Goal: Task Accomplishment & Management: Manage account settings

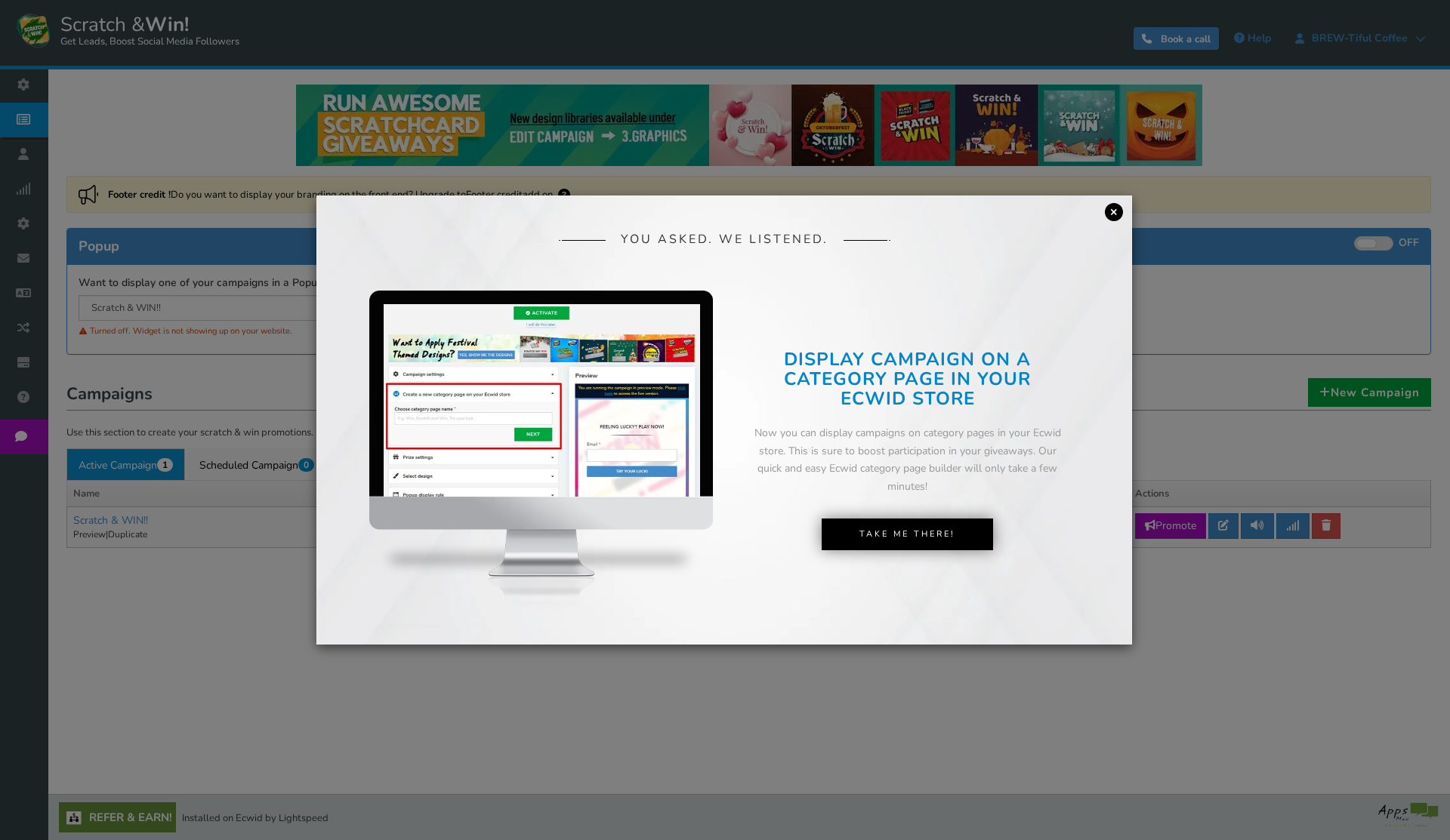
click at [1111, 210] on link "×" at bounding box center [1114, 211] width 18 height 18
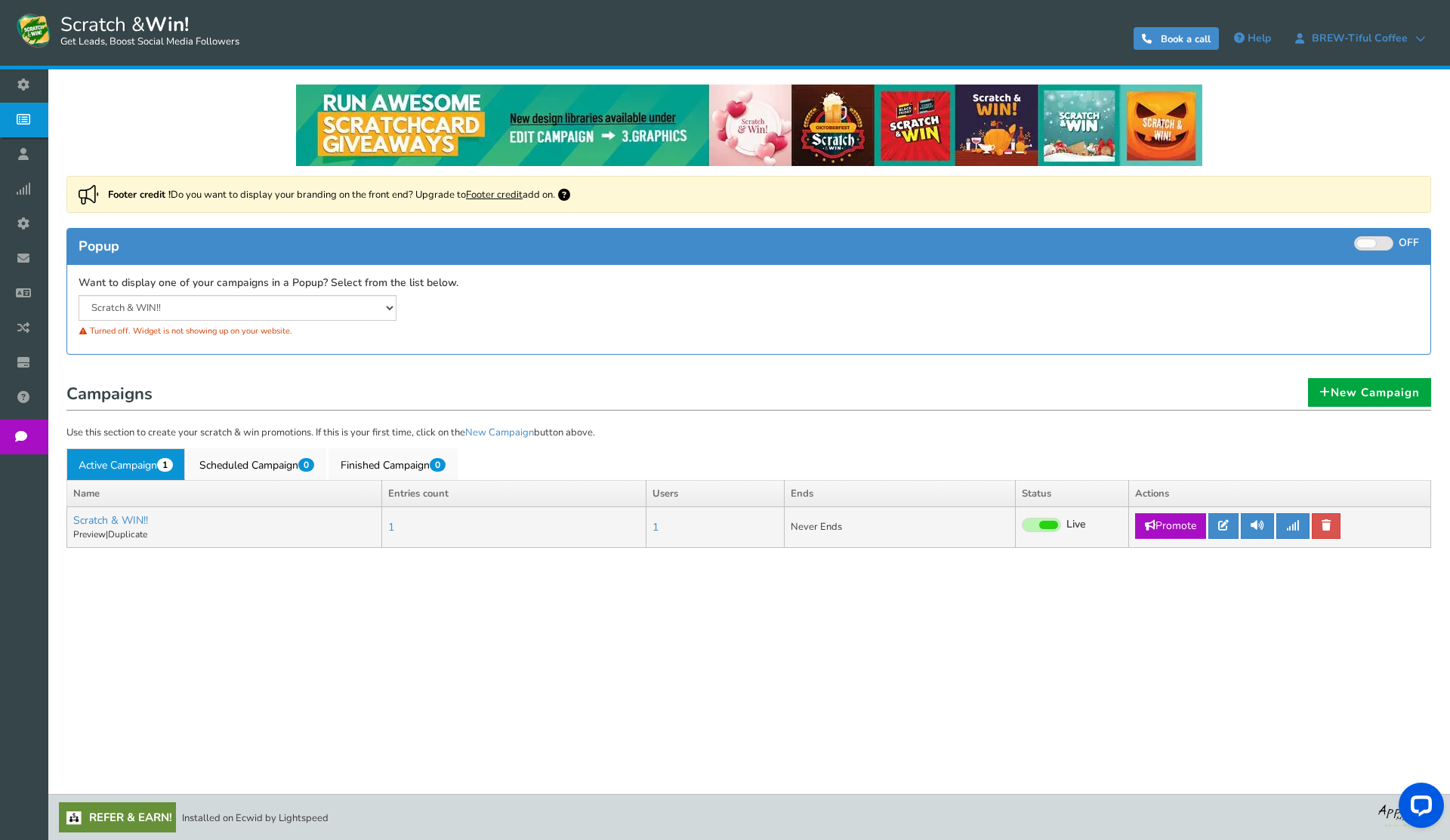
click at [1059, 526] on span at bounding box center [1041, 525] width 40 height 15
click at [1021, 526] on input "Live Paused" at bounding box center [1021, 525] width 0 height 9
click at [114, 523] on link "Scratch & WIN!!" at bounding box center [110, 520] width 75 height 15
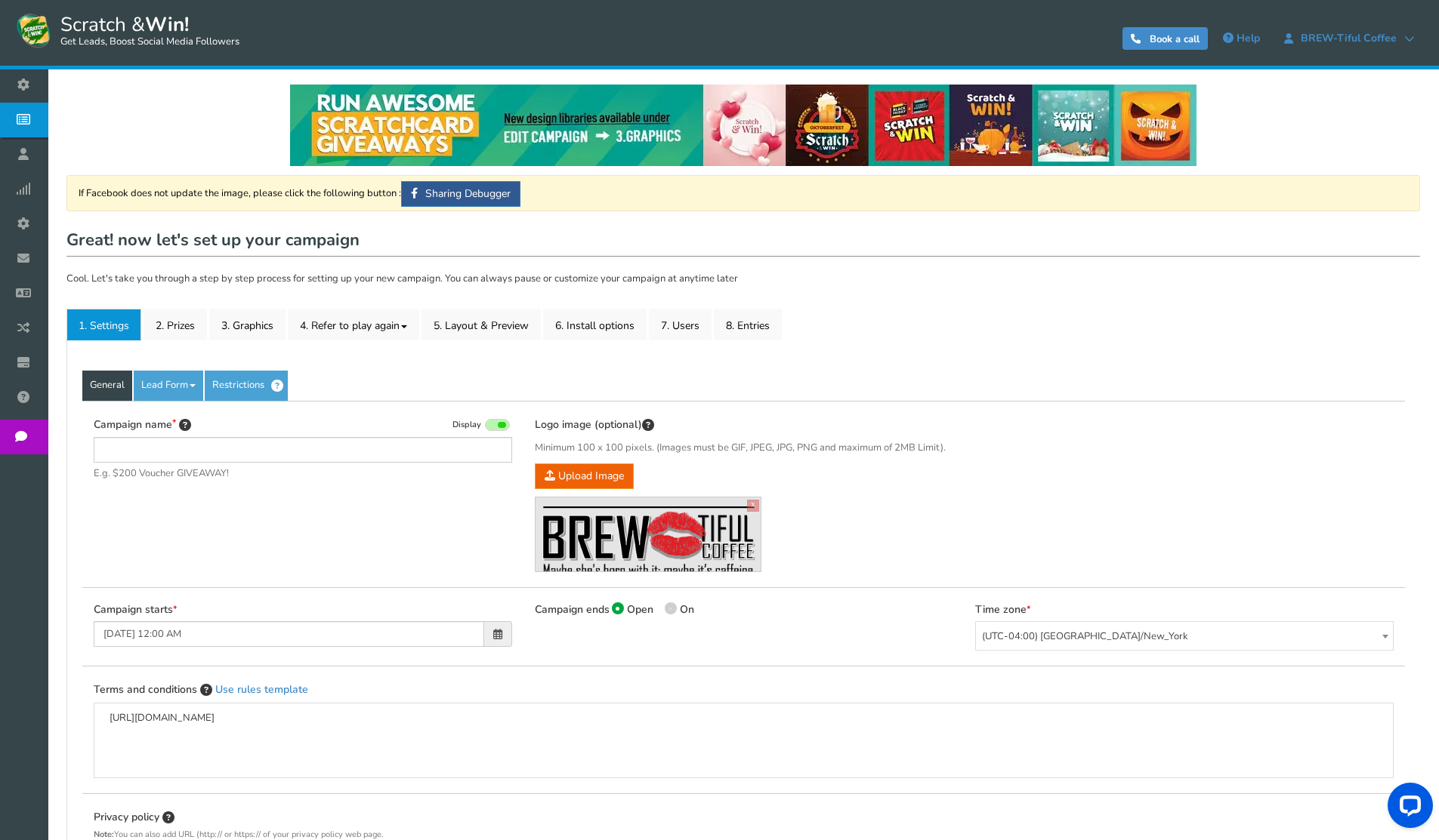
type input "Scratch & WIN!!"
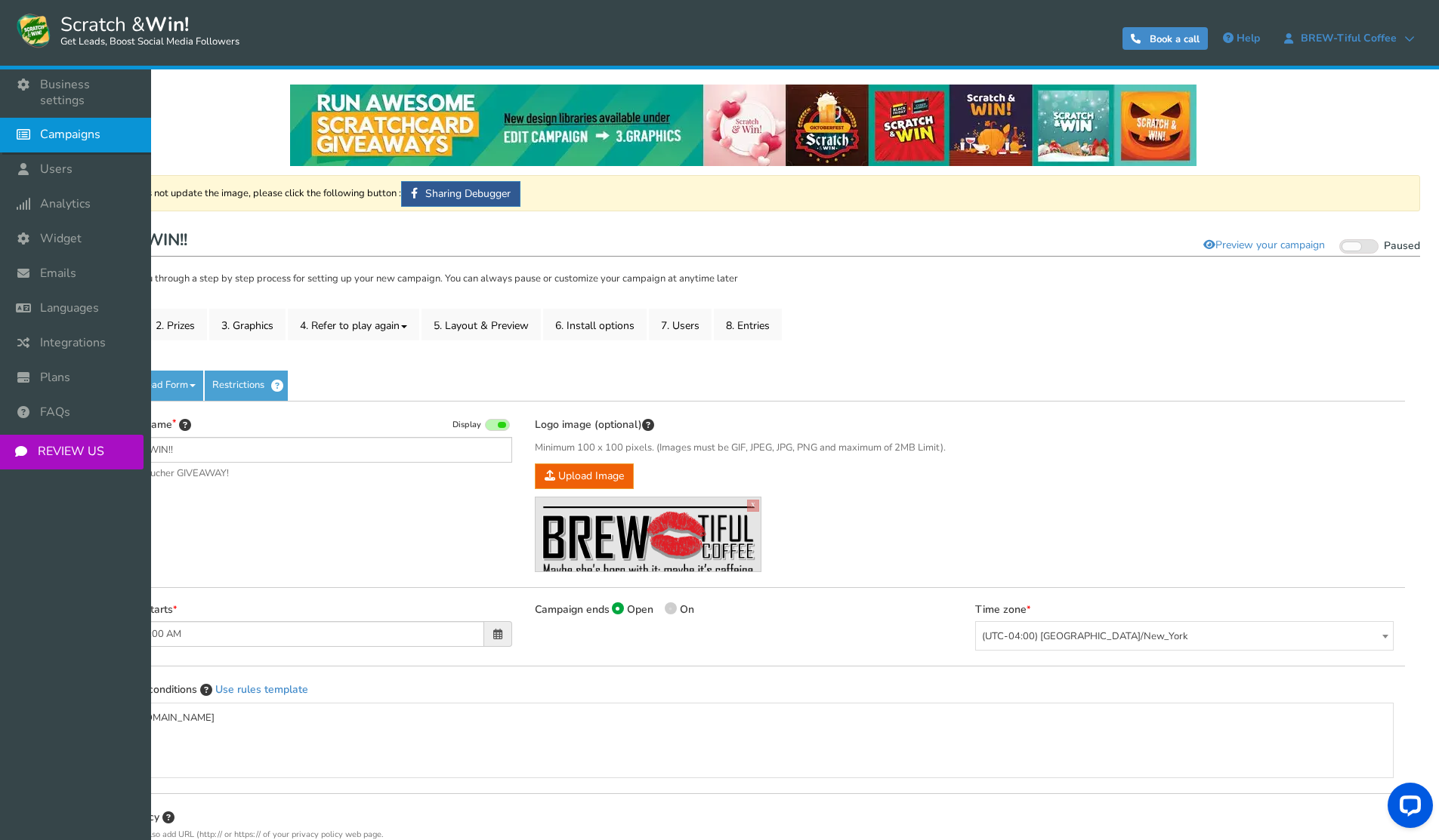
click at [54, 127] on span "Campaigns" at bounding box center [70, 135] width 60 height 16
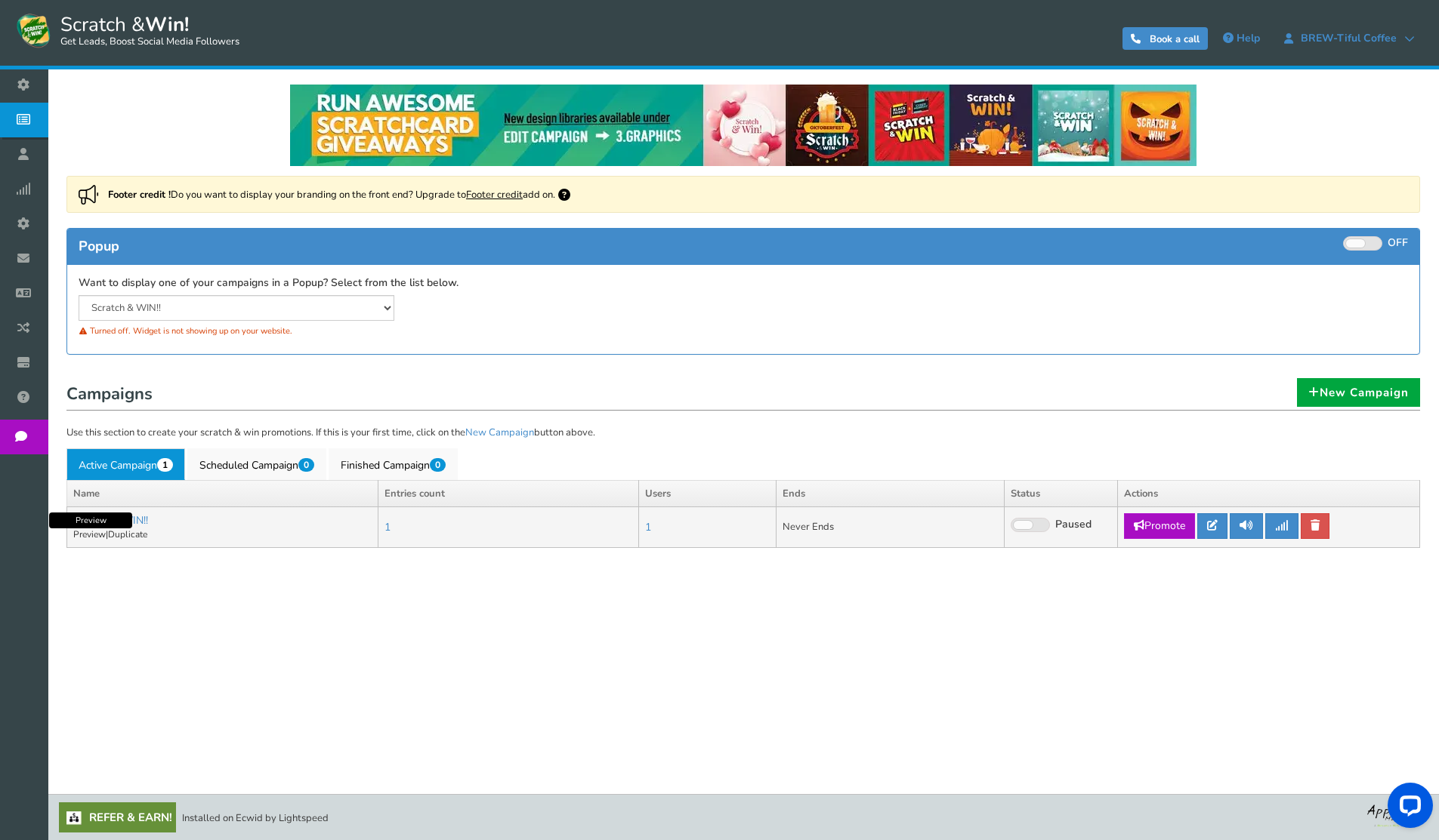
click at [88, 534] on link "Preview" at bounding box center [90, 535] width 33 height 12
click at [391, 531] on link "1" at bounding box center [387, 527] width 6 height 15
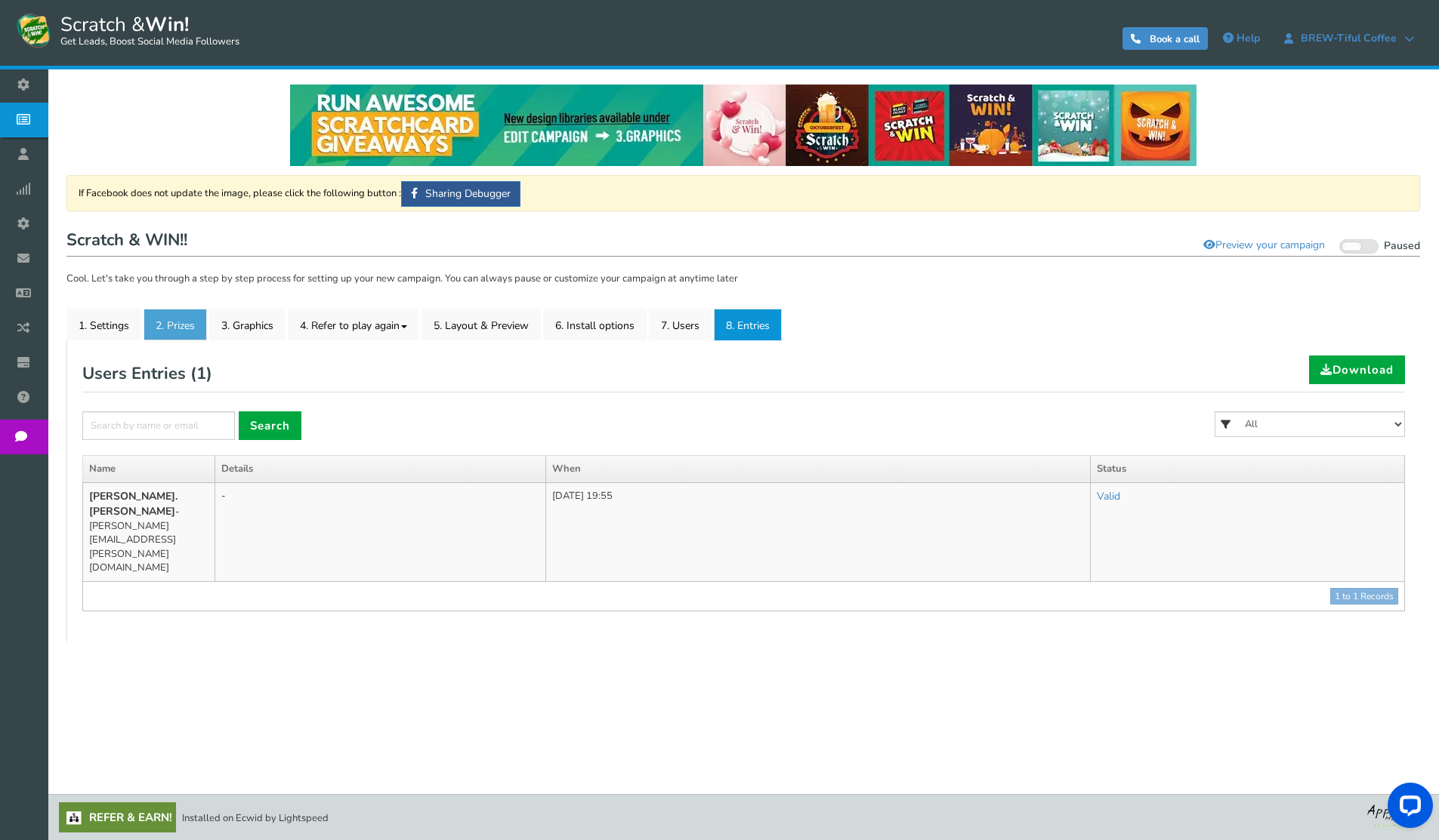
click at [179, 323] on link "2. Prizes" at bounding box center [175, 324] width 64 height 32
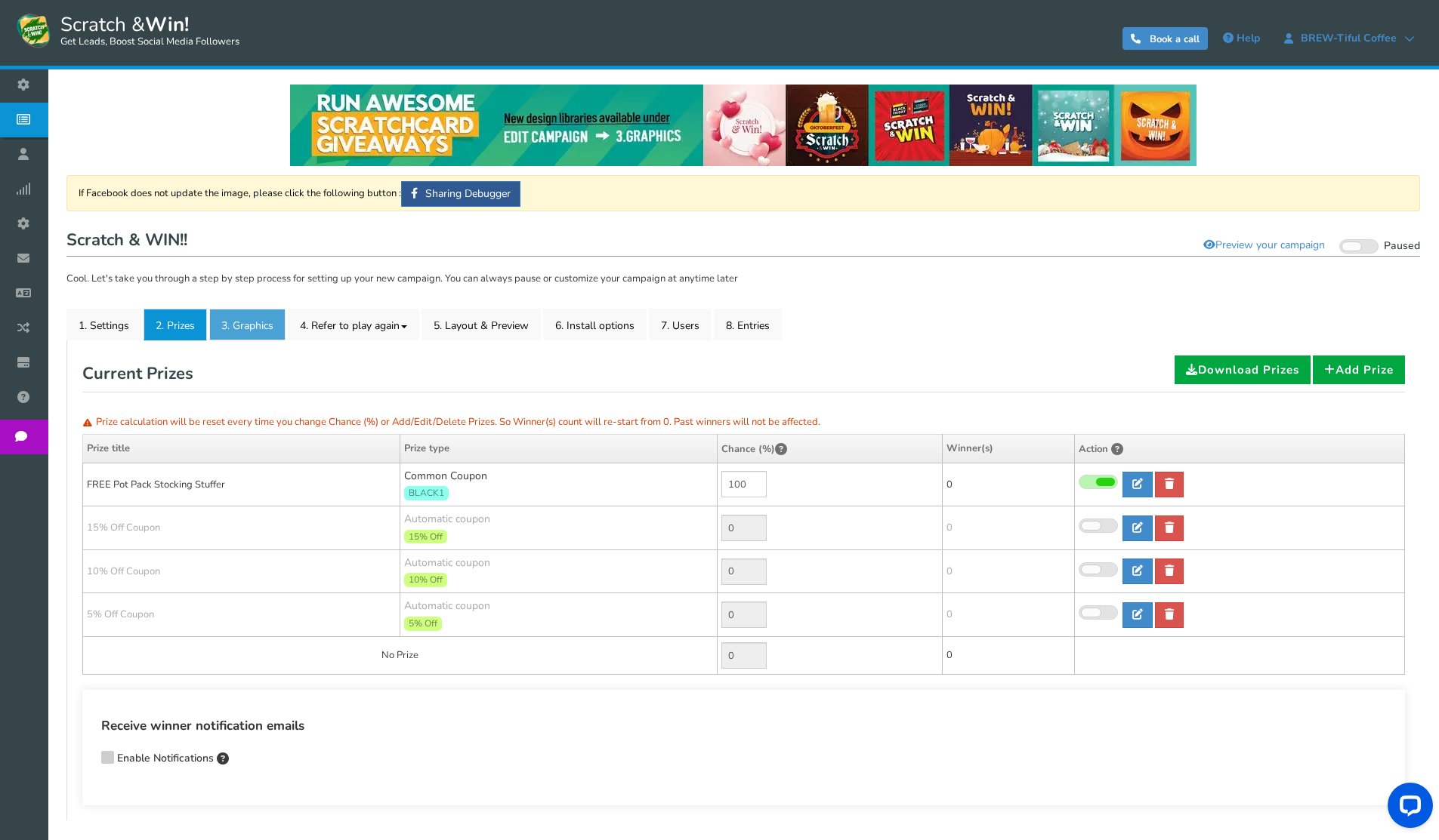
drag, startPoint x: 241, startPoint y: 330, endPoint x: 250, endPoint y: 330, distance: 9.0
click at [242, 330] on link "3. Graphics" at bounding box center [247, 324] width 76 height 32
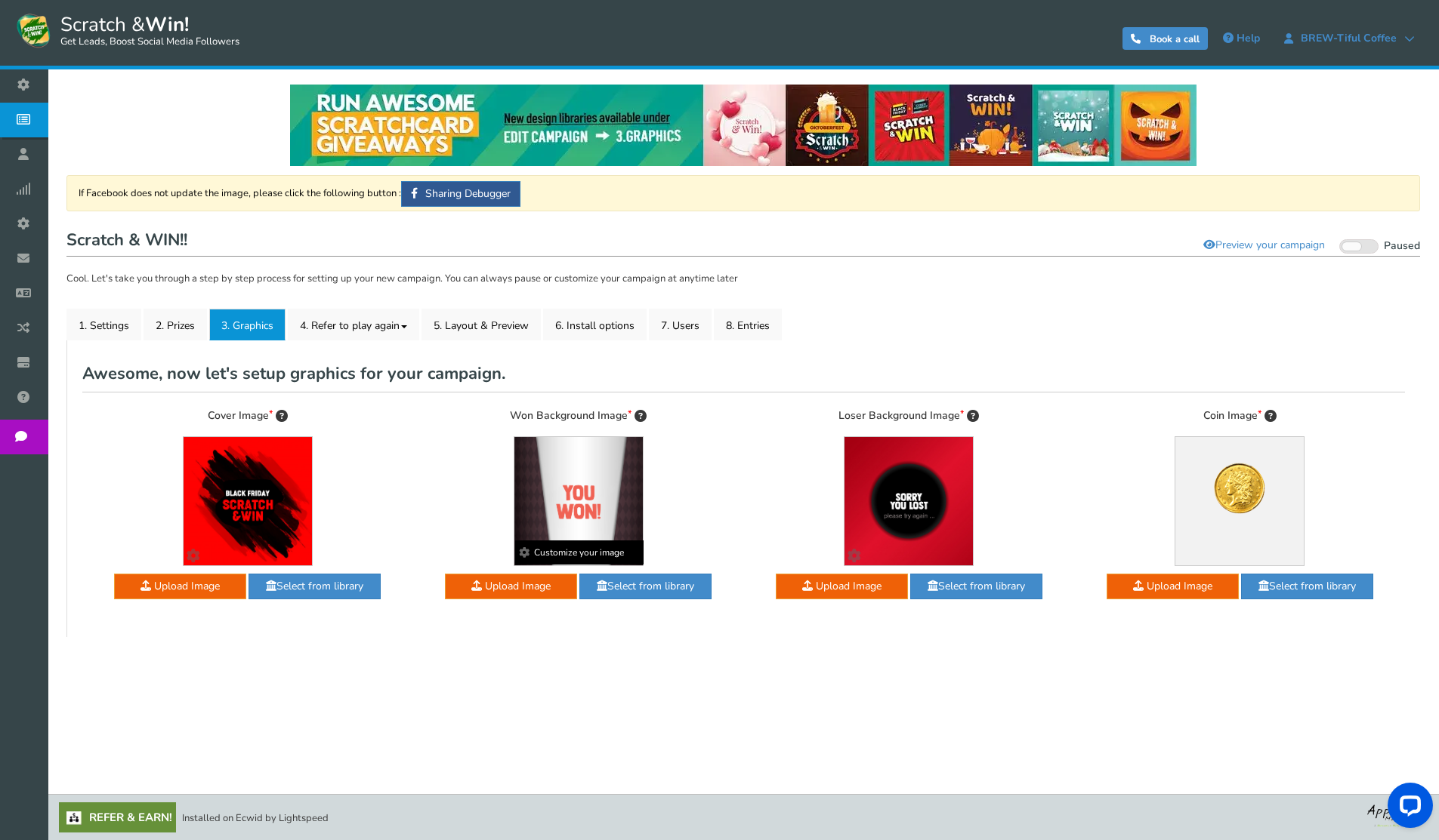
click at [582, 458] on img at bounding box center [578, 501] width 129 height 129
click at [371, 323] on link "4. Refer to play again" at bounding box center [354, 324] width 131 height 32
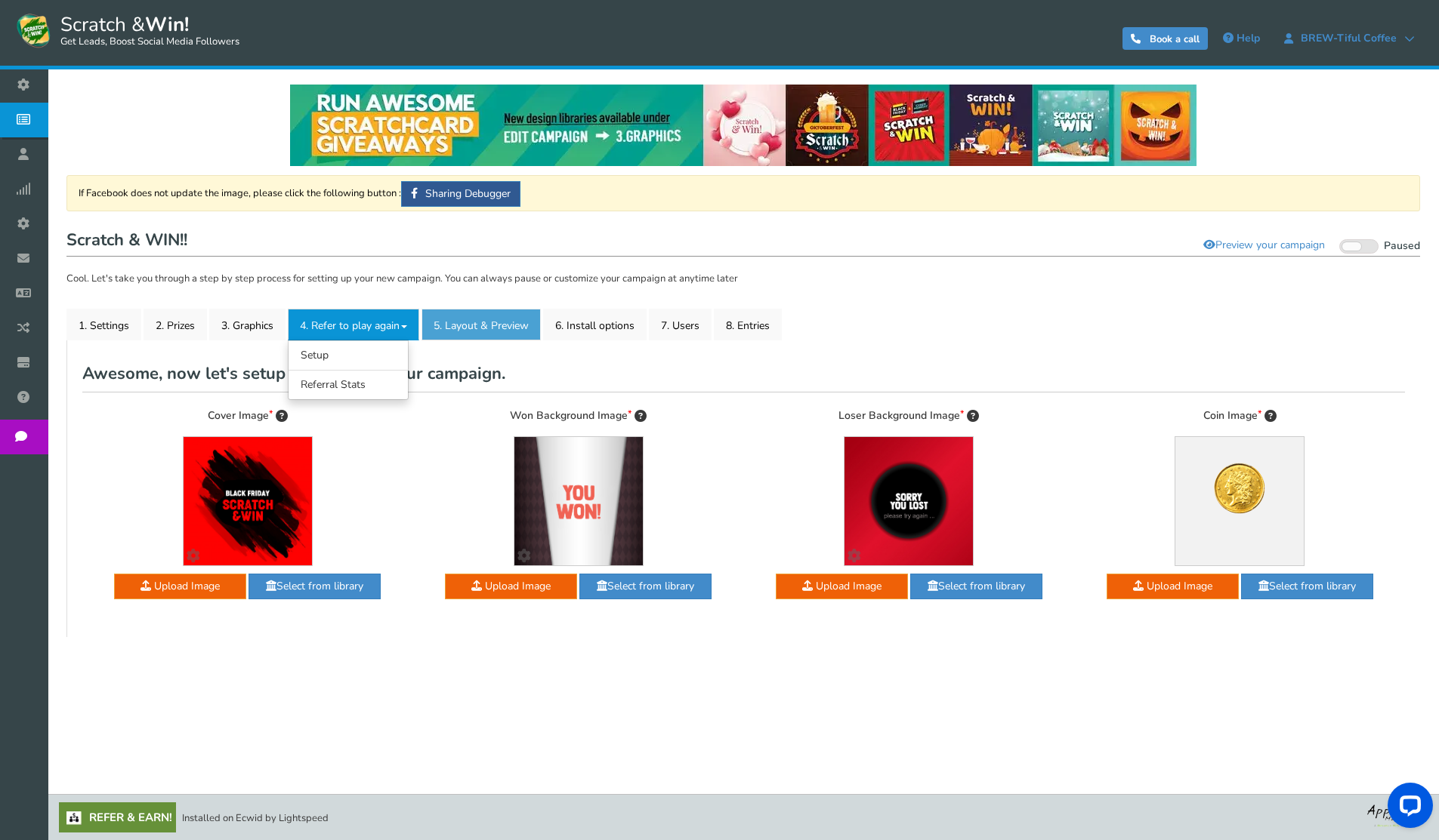
click at [484, 329] on link "5. Layout & Preview" at bounding box center [481, 324] width 119 height 32
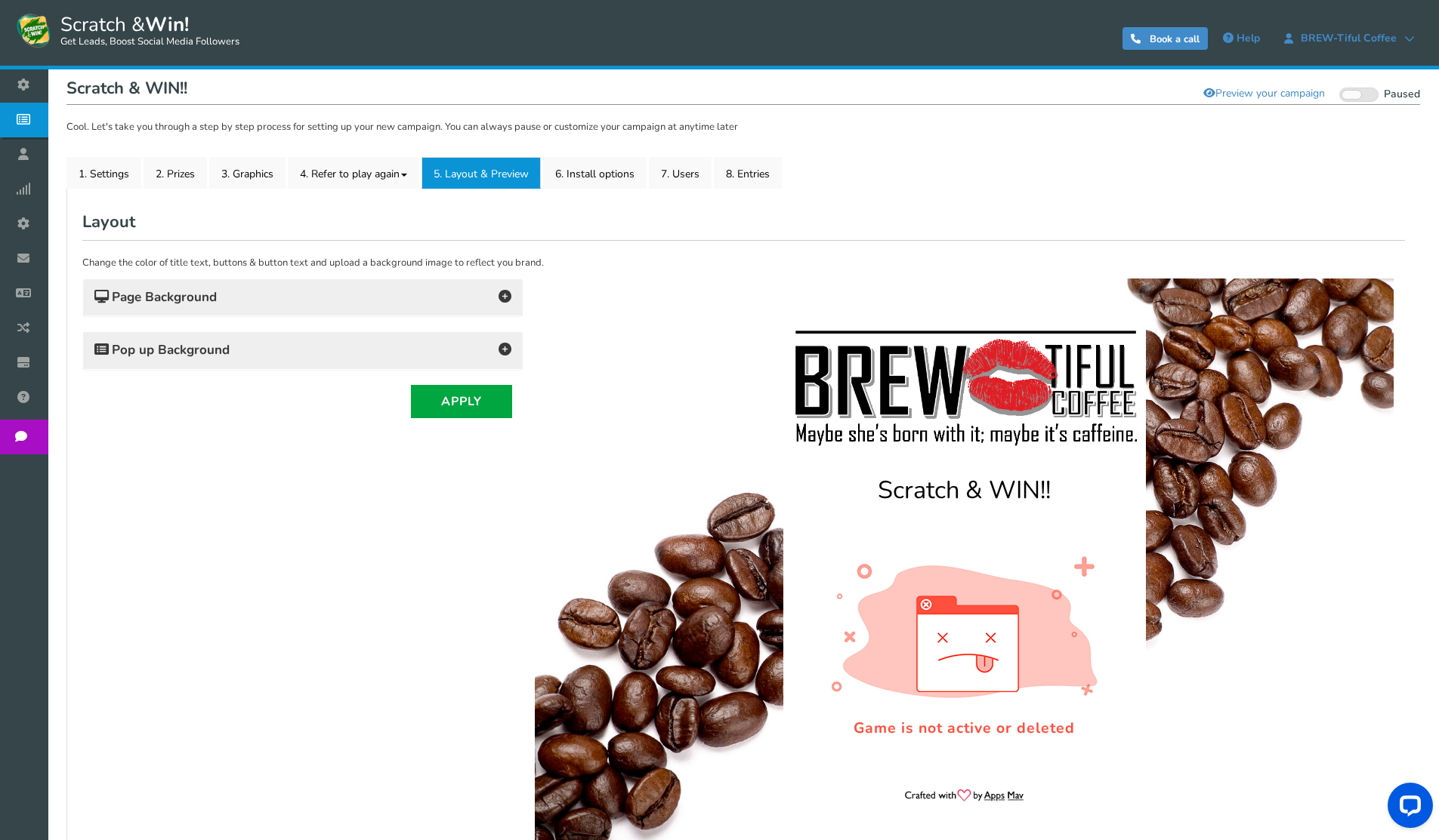
scroll to position [59, 0]
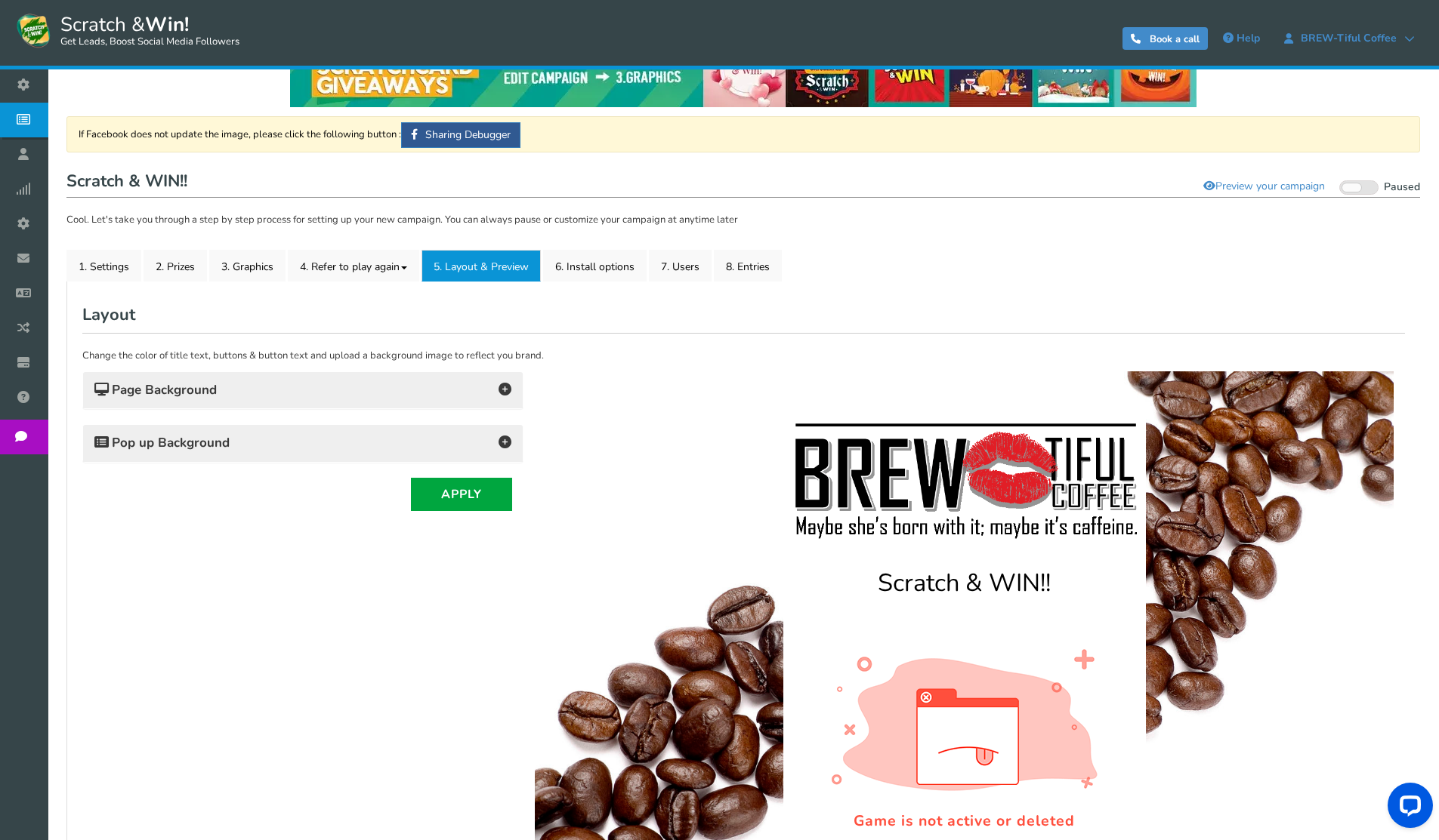
click at [251, 444] on h4 "Pop up Background" at bounding box center [302, 443] width 417 height 22
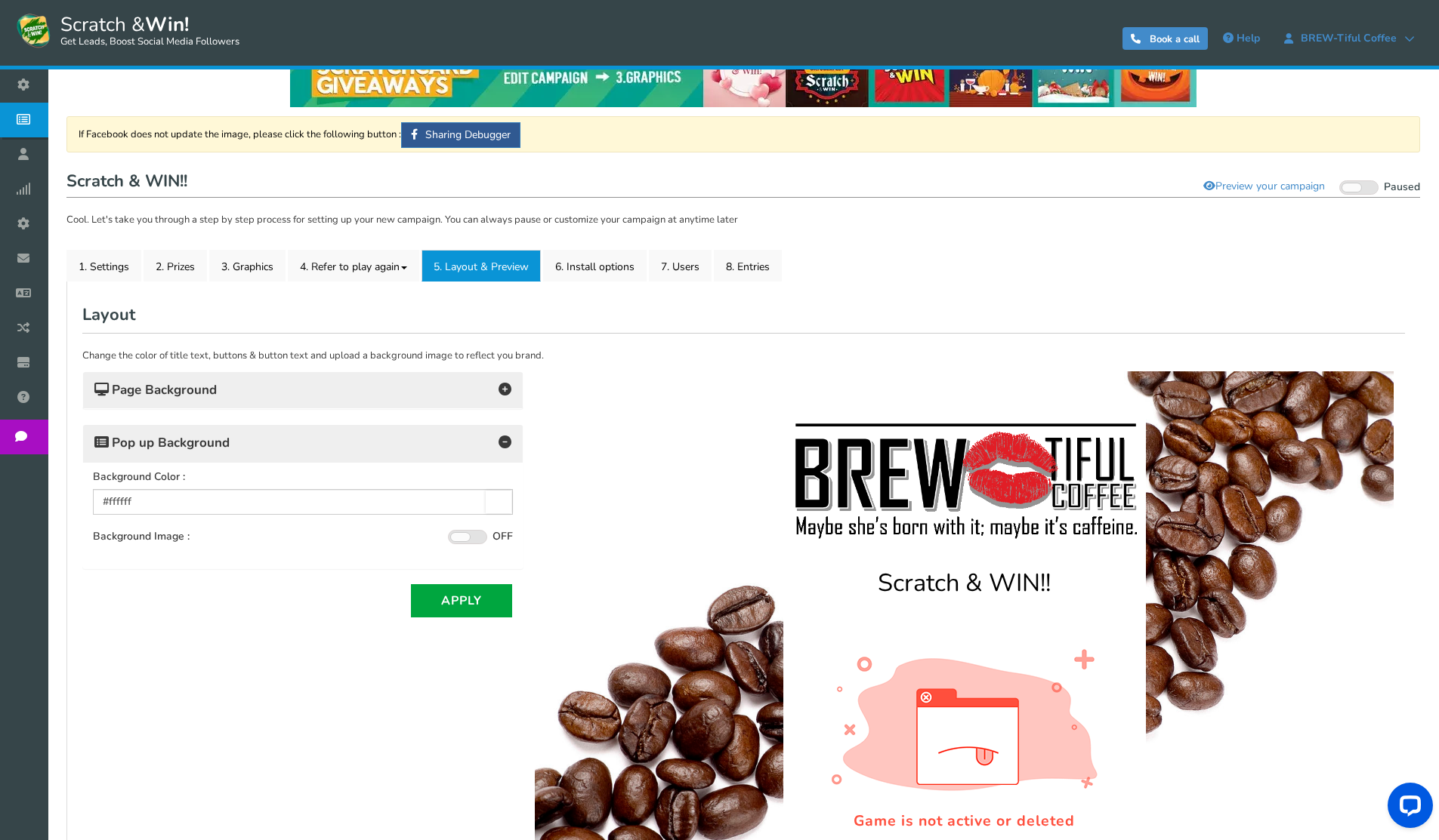
click at [247, 383] on h4 "Page Background" at bounding box center [302, 390] width 417 height 22
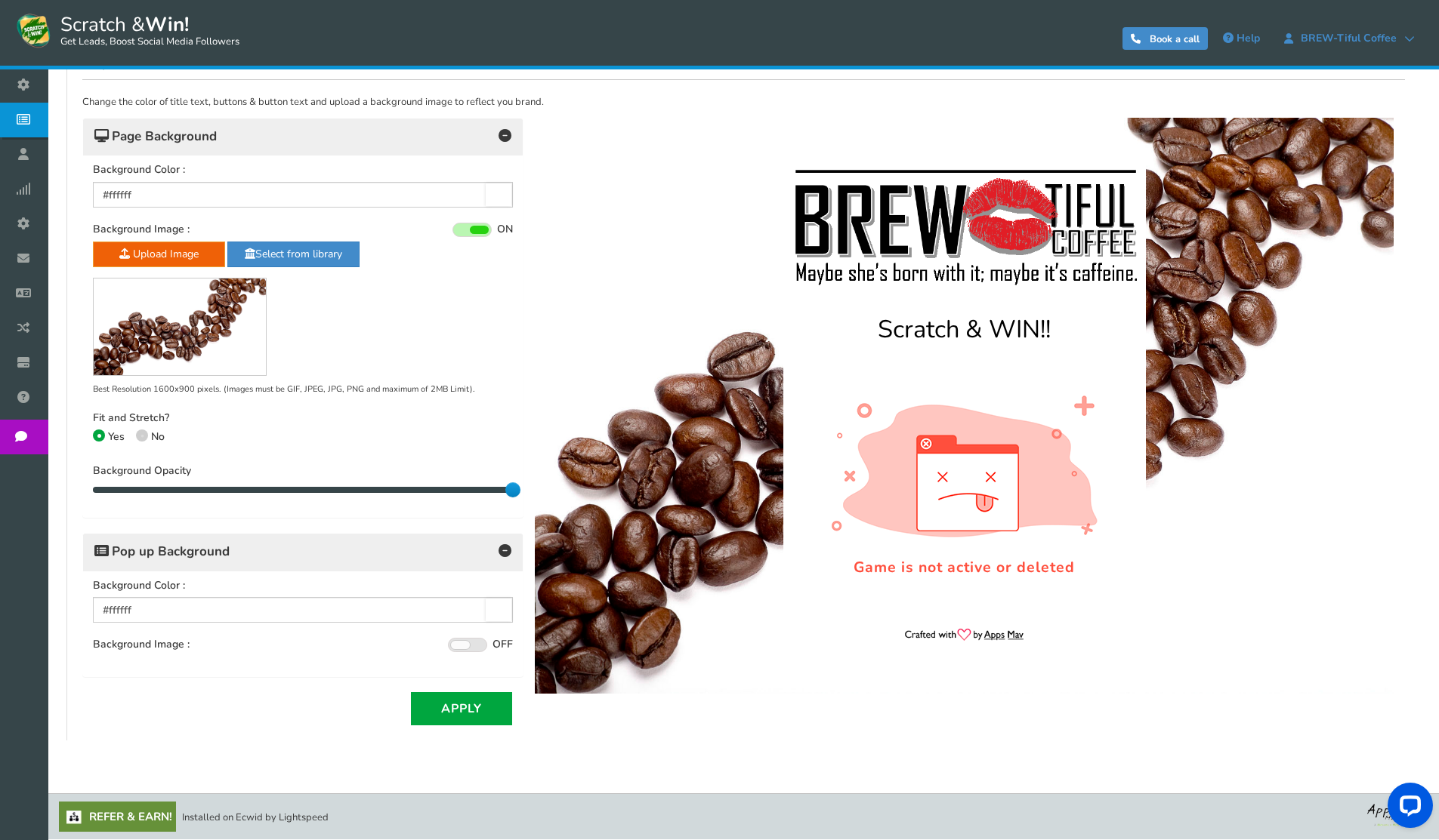
scroll to position [86, 0]
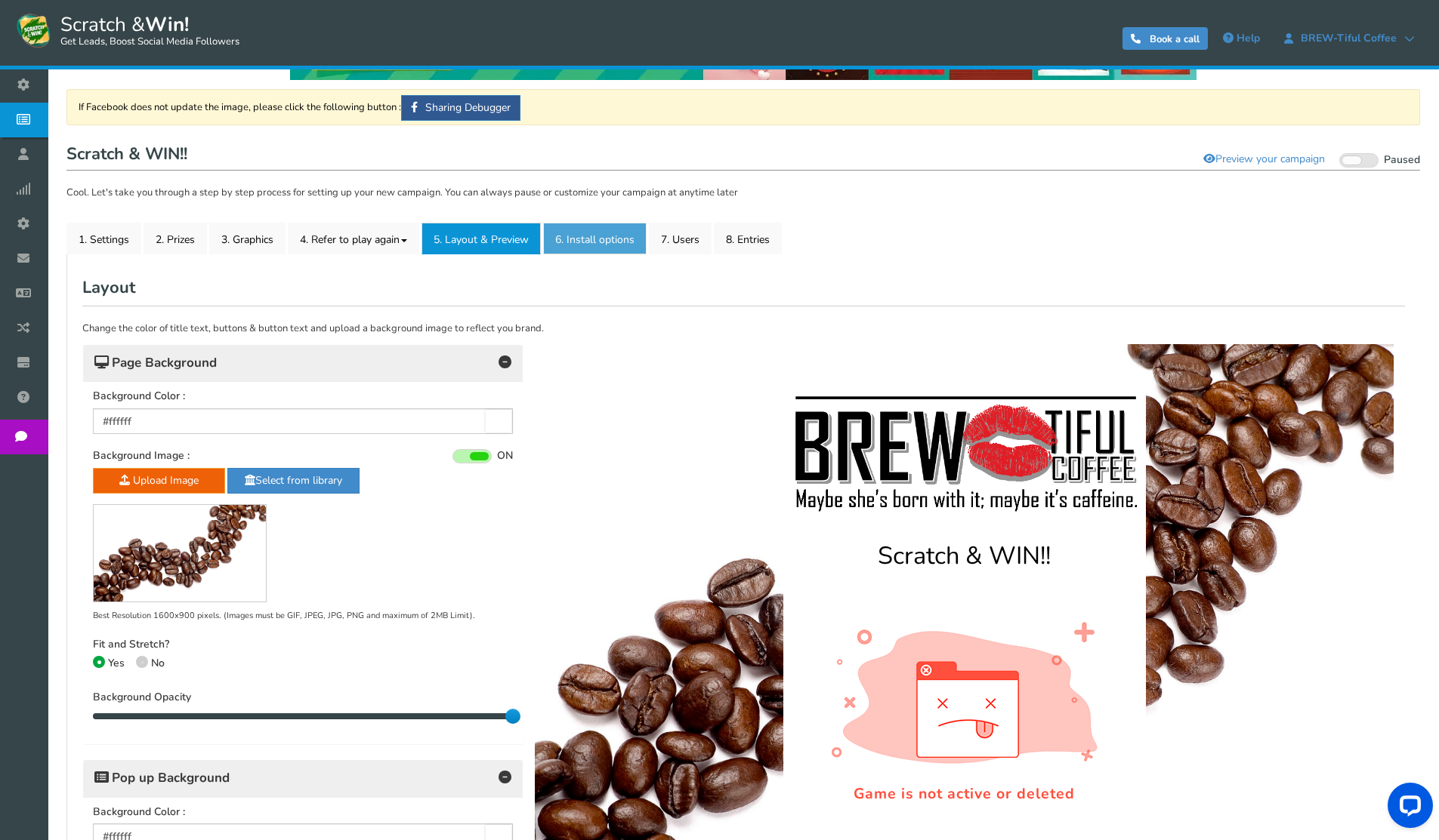
click at [622, 235] on link "6. Install options New" at bounding box center [594, 238] width 104 height 32
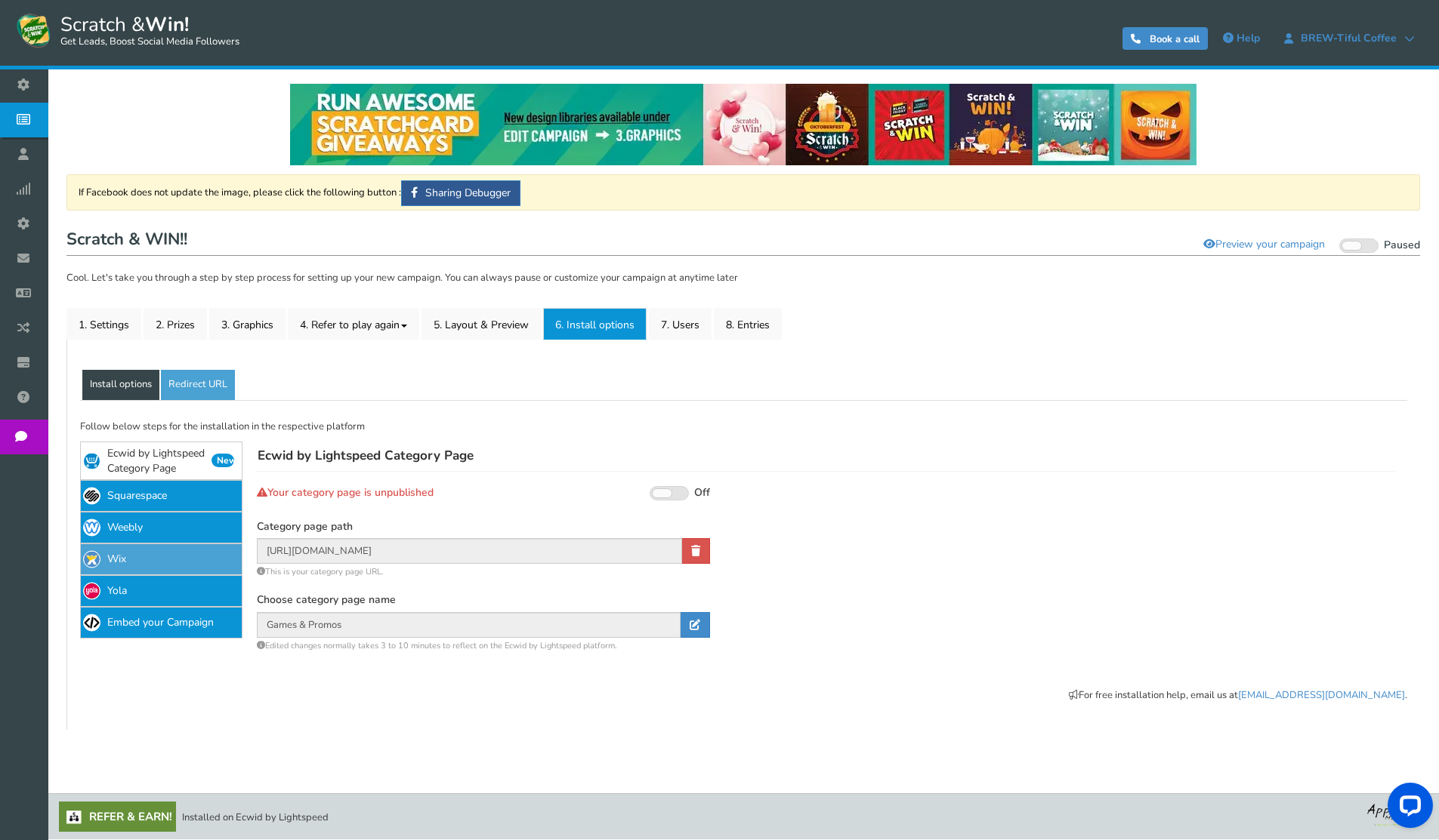
click at [143, 555] on link "Wix" at bounding box center [161, 559] width 162 height 32
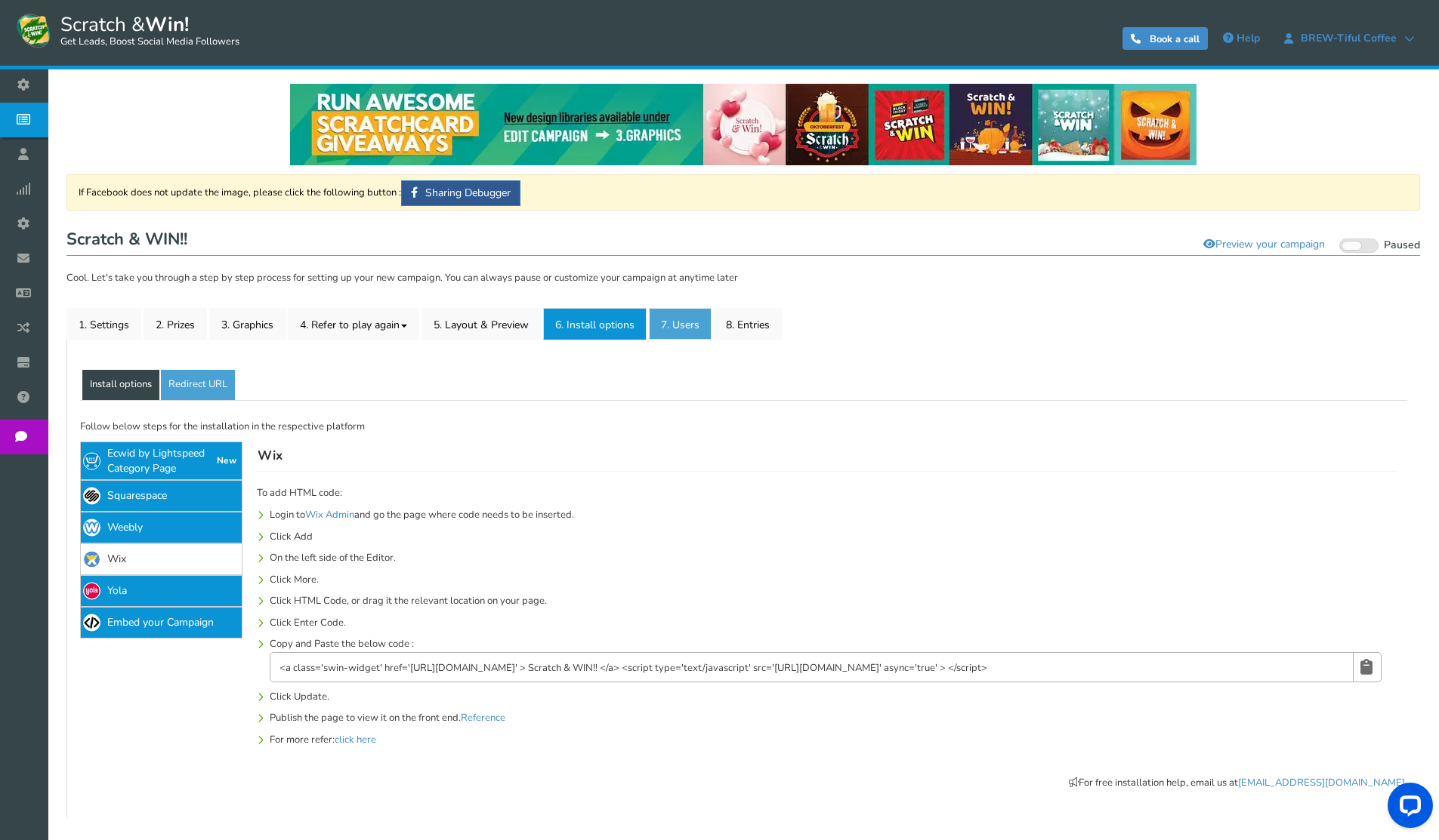
click at [689, 333] on link "7. Users" at bounding box center [680, 323] width 63 height 32
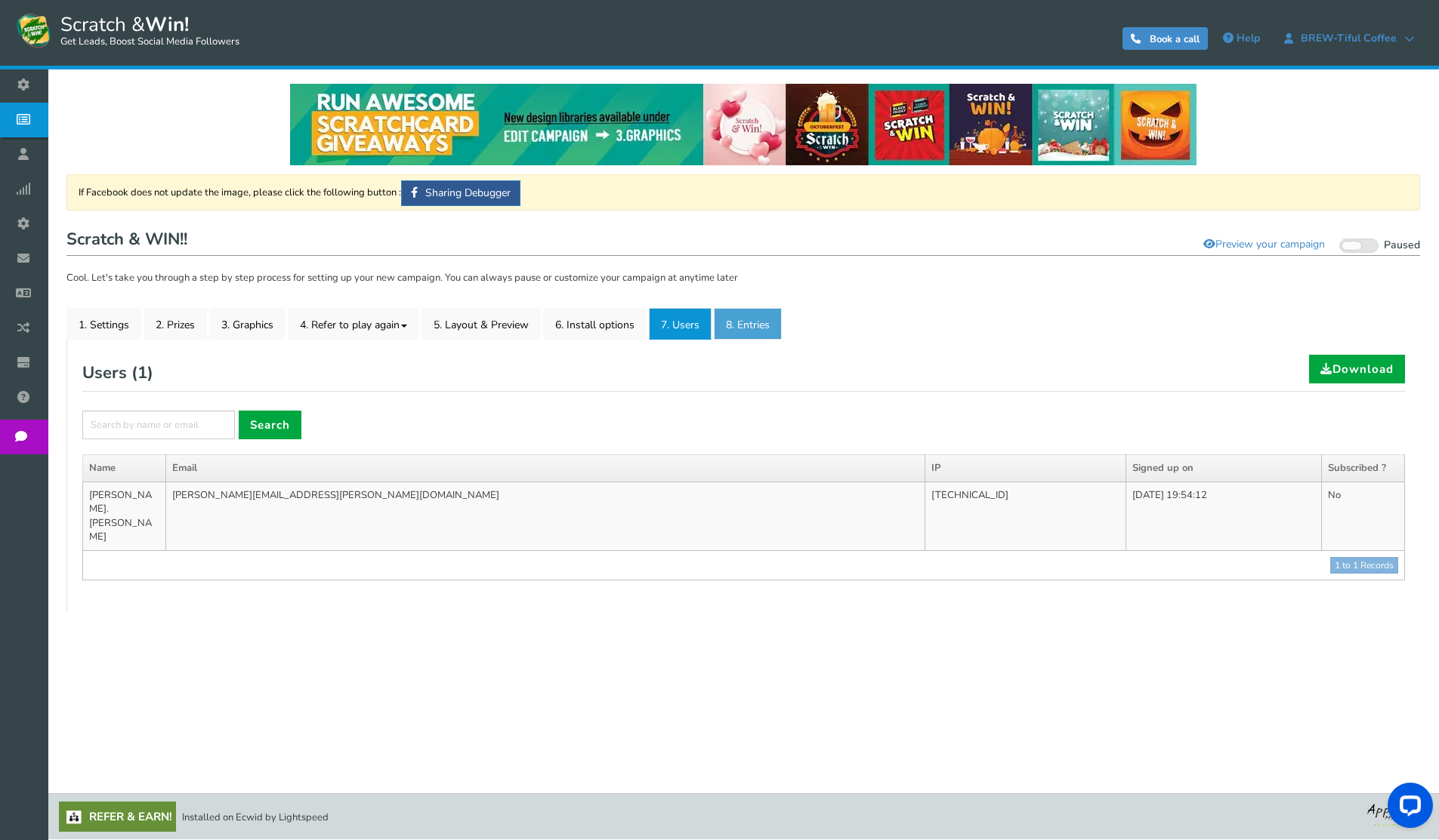
click at [737, 332] on link "8. Entries" at bounding box center [747, 323] width 68 height 32
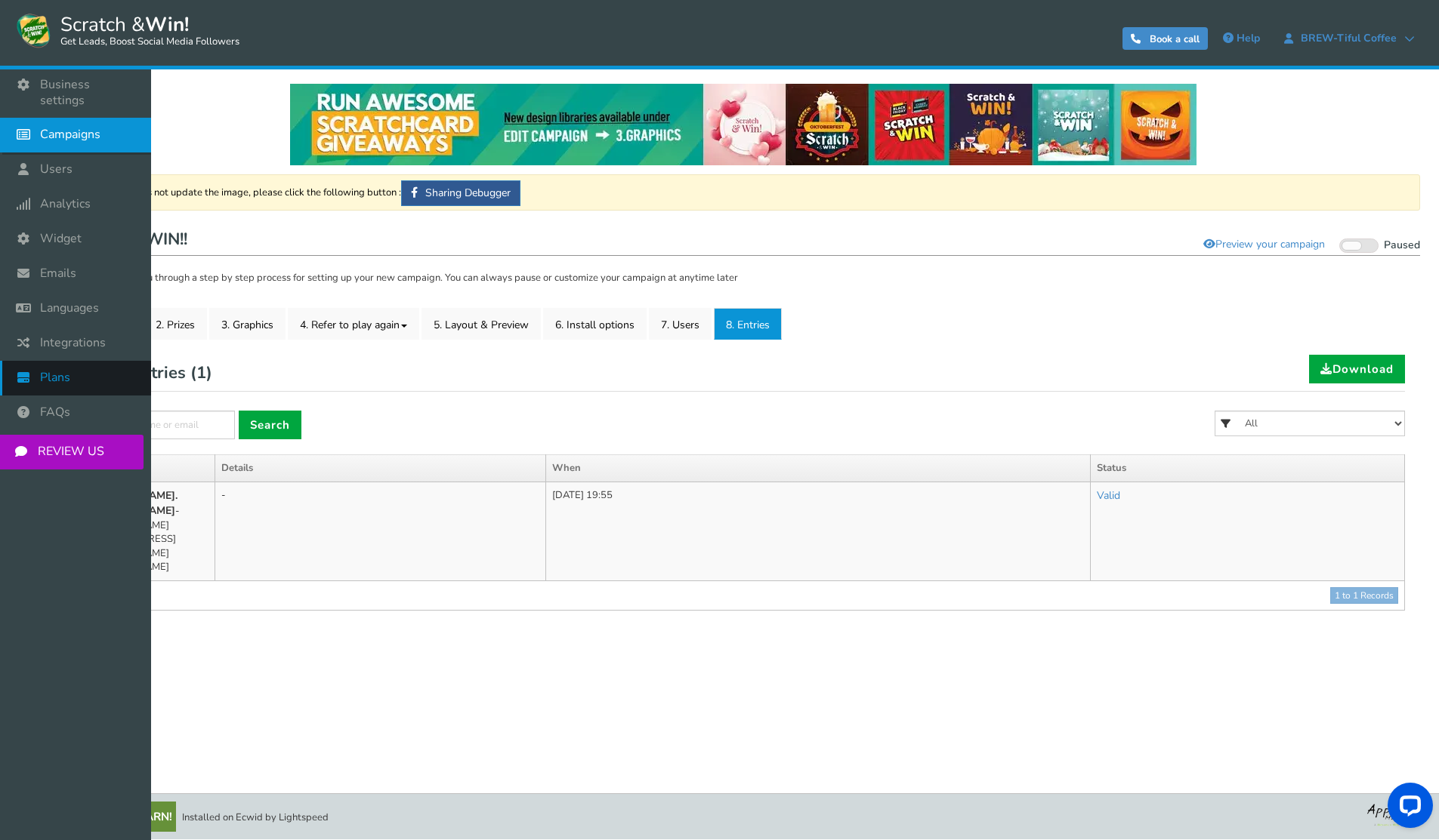
click at [64, 370] on span "Plans" at bounding box center [54, 378] width 30 height 16
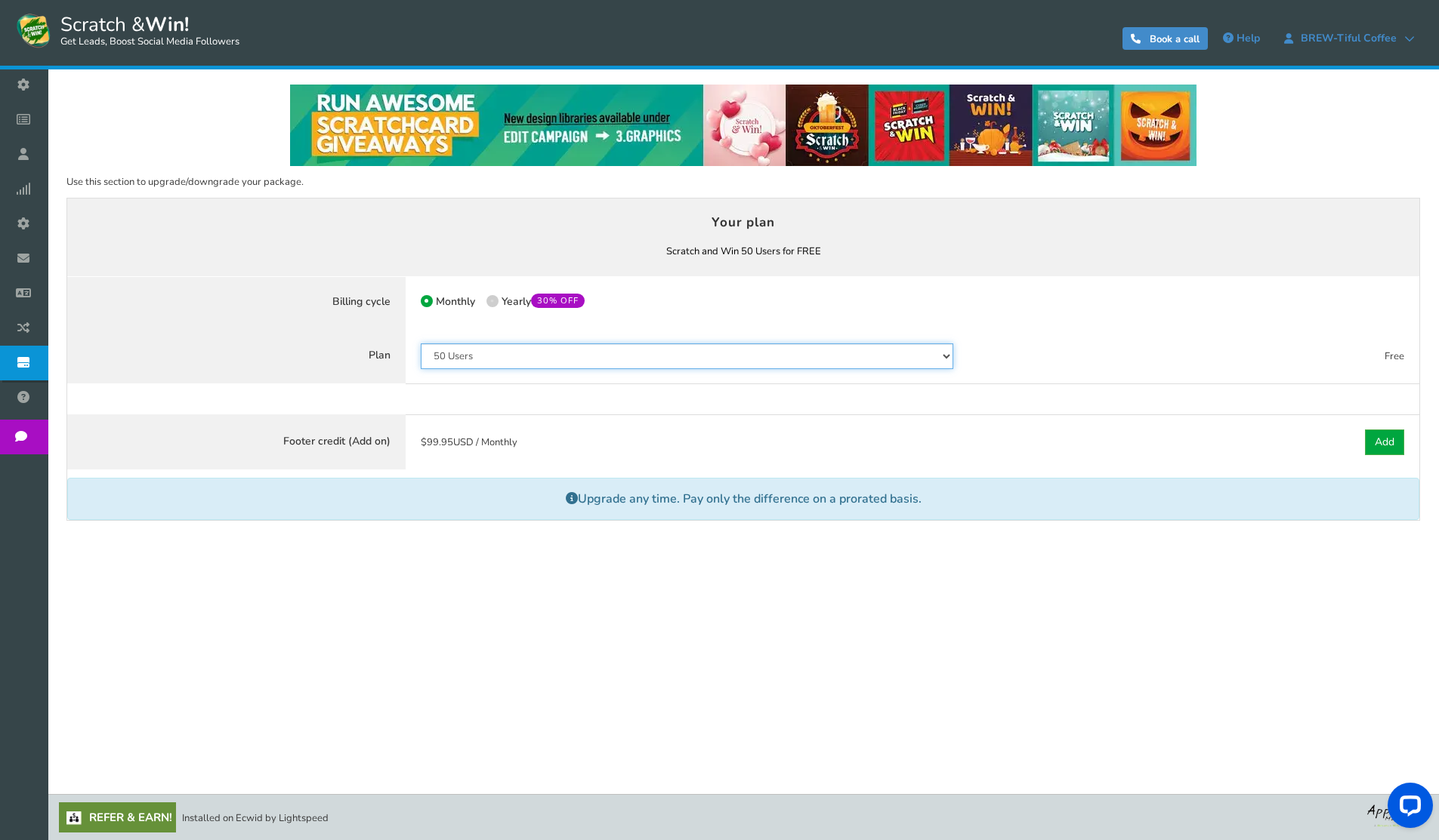
click at [475, 360] on select "50 Users 500 Users 2000 Users 10000 Users 25000 Users Unlimited" at bounding box center [688, 356] width 533 height 26
select select "865"
click at [421, 352] on select "50 Users 500 Users 2000 Users 10000 Users 25000 Users Unlimited" at bounding box center [688, 356] width 533 height 26
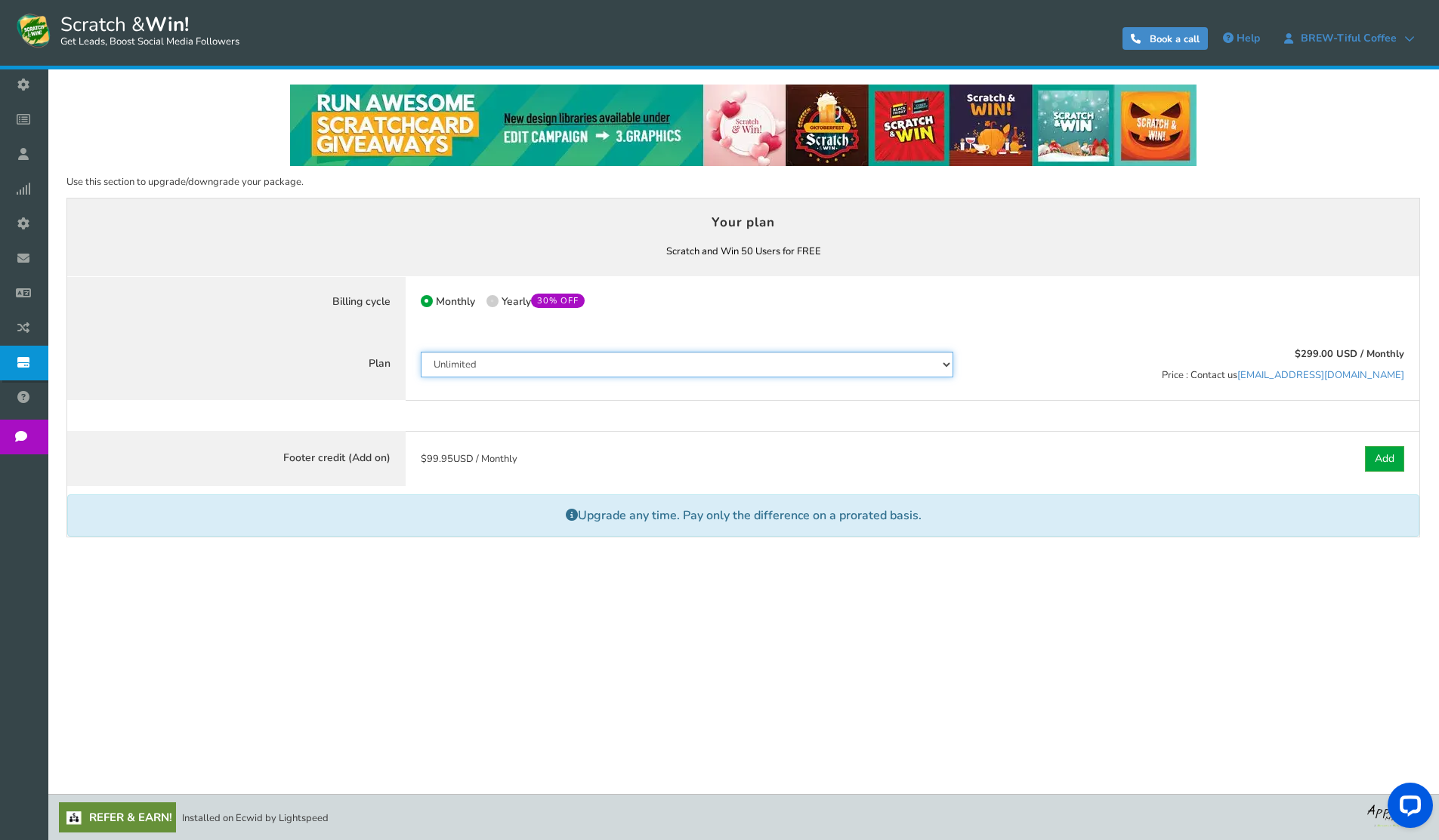
click at [511, 364] on select "50 Users 500 Users 2000 Users 10000 Users 25000 Users Unlimited" at bounding box center [688, 365] width 533 height 26
click at [510, 367] on select "50 Users 500 Users 2000 Users 10000 Users 25000 Users Unlimited" at bounding box center [688, 365] width 533 height 26
click at [1328, 377] on link "[EMAIL_ADDRESS][DOMAIN_NAME]" at bounding box center [1320, 375] width 167 height 14
click at [1407, 47] on link "BREW-tiful Coffee" at bounding box center [1349, 39] width 148 height 24
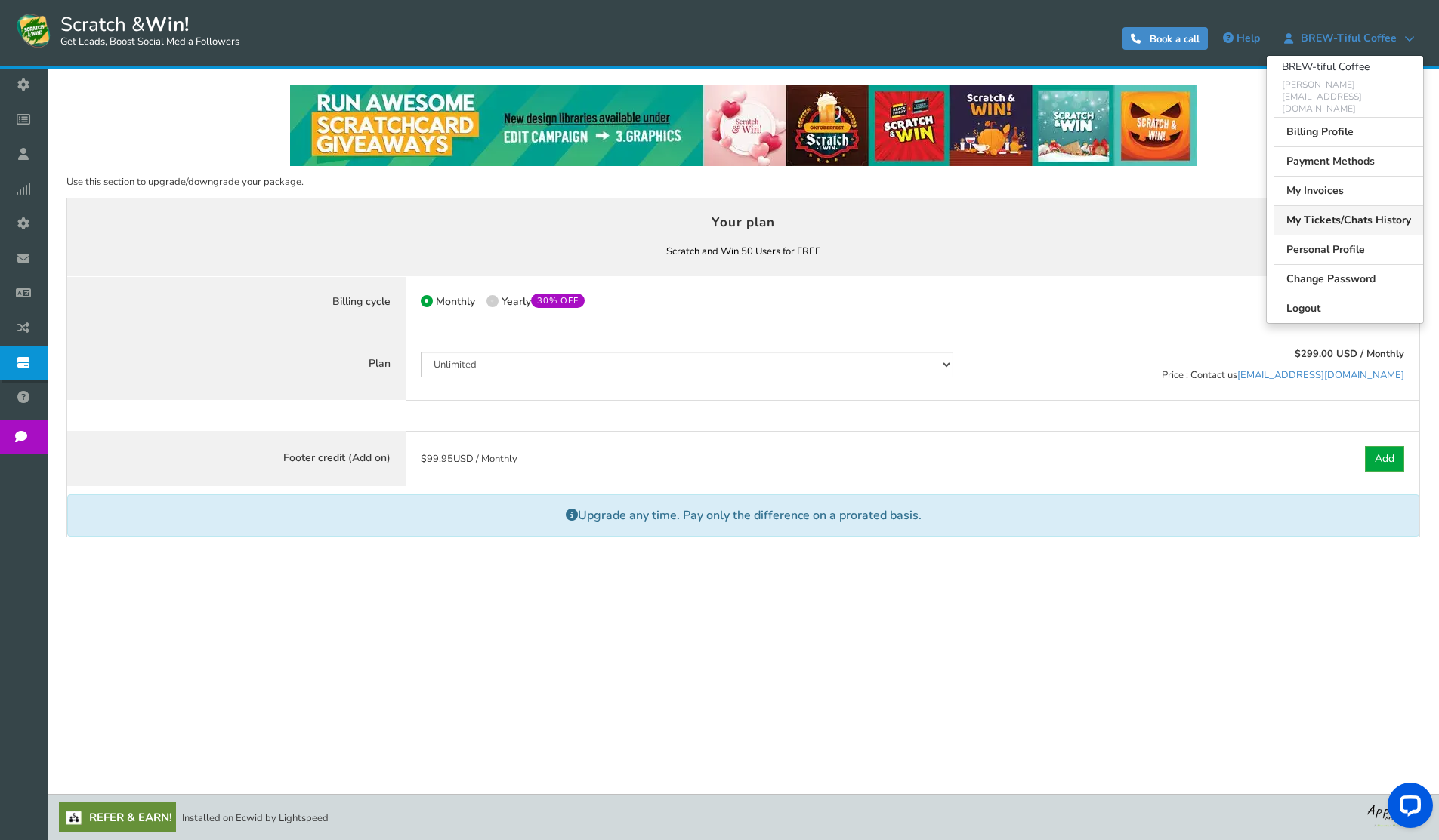
click at [1346, 205] on link "My Tickets/Chats History" at bounding box center [1348, 220] width 148 height 29
